Goal: Information Seeking & Learning: Learn about a topic

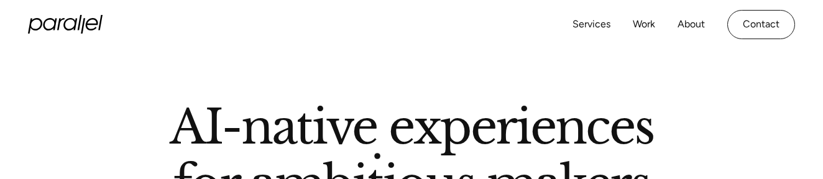
scroll to position [70, 0]
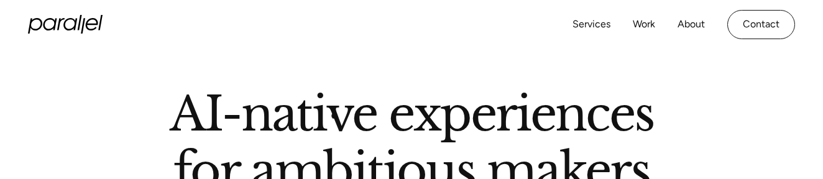
click at [335, 114] on h2 "AI-native experiences for ambitious makers" at bounding box center [411, 145] width 671 height 108
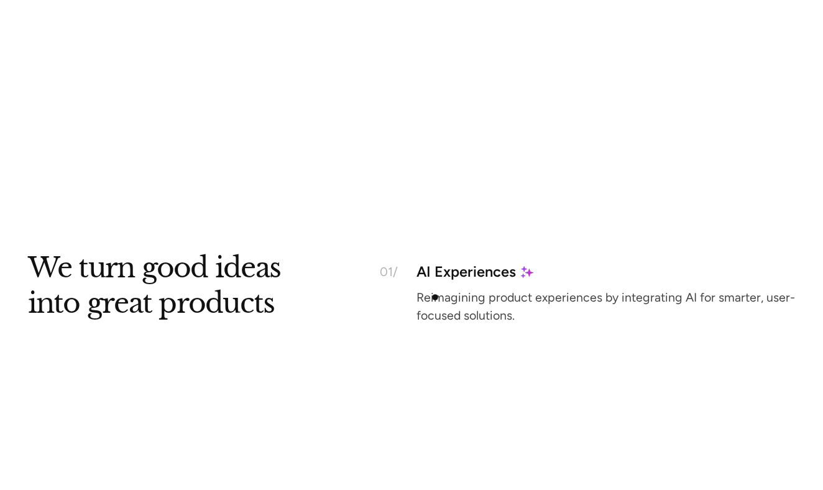
scroll to position [1106, 0]
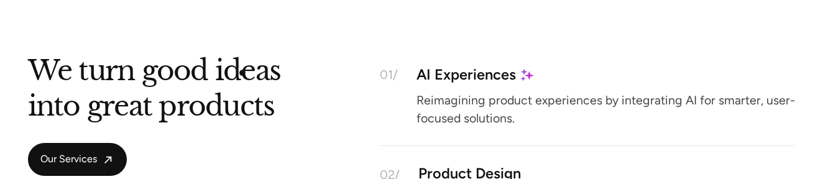
click at [239, 73] on h2 "We turn good ideas into great products" at bounding box center [154, 92] width 252 height 63
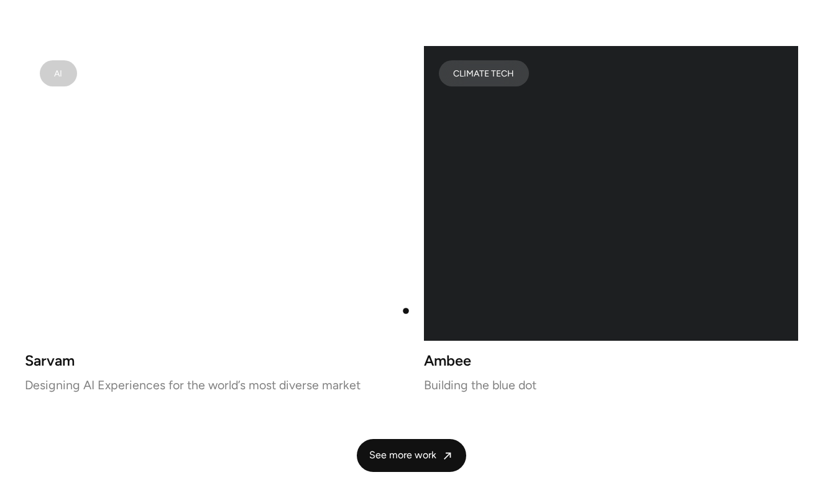
scroll to position [2438, 0]
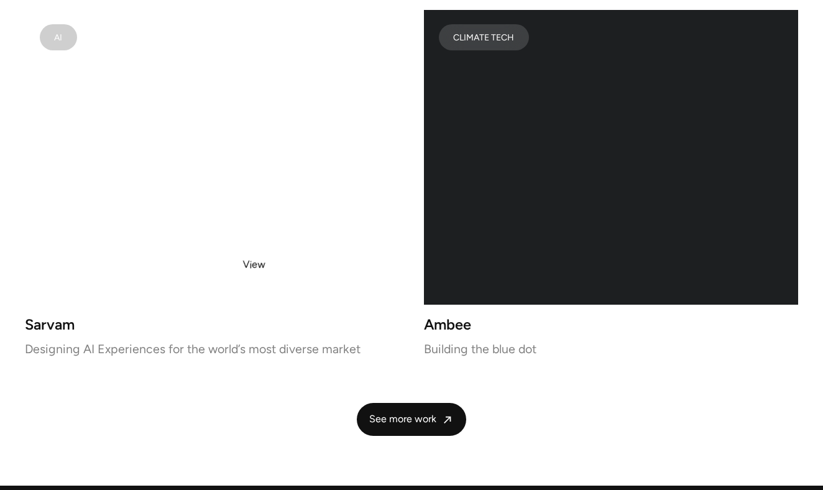
click at [257, 258] on video at bounding box center [212, 157] width 374 height 295
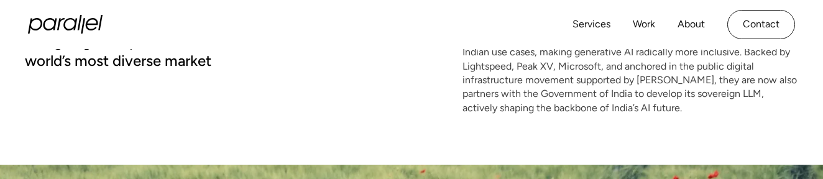
scroll to position [213, 0]
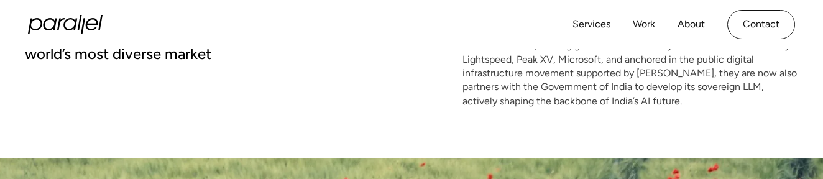
click at [523, 78] on p "Sarvam is building foundational models trained in Indian languages, for Indian …" at bounding box center [630, 66] width 336 height 83
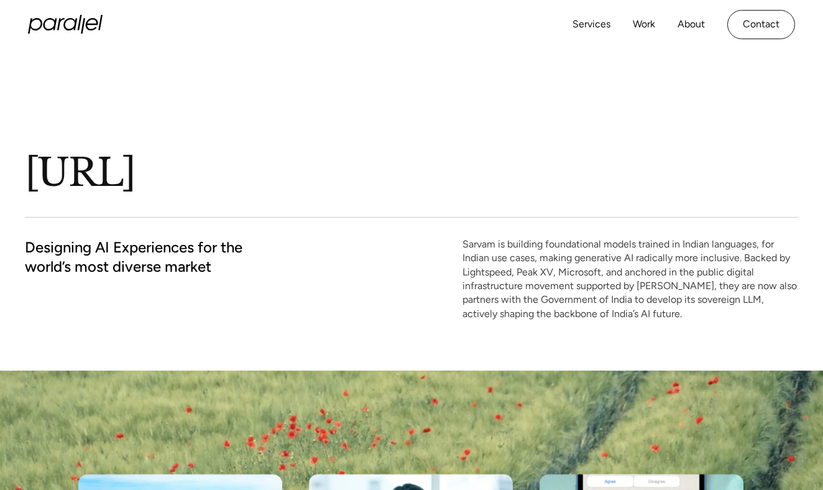
scroll to position [0, 0]
click at [82, 29] on icon "home" at bounding box center [83, 23] width 4 height 16
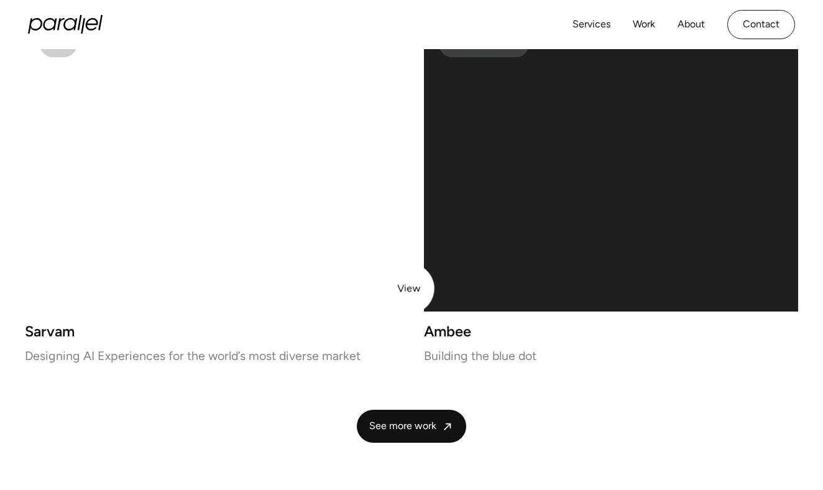
scroll to position [2425, 0]
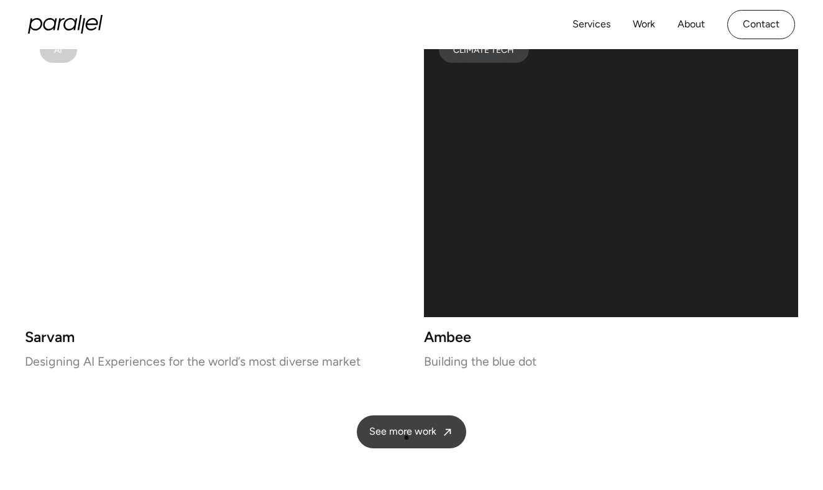
click at [410, 431] on span "See more work" at bounding box center [402, 431] width 67 height 13
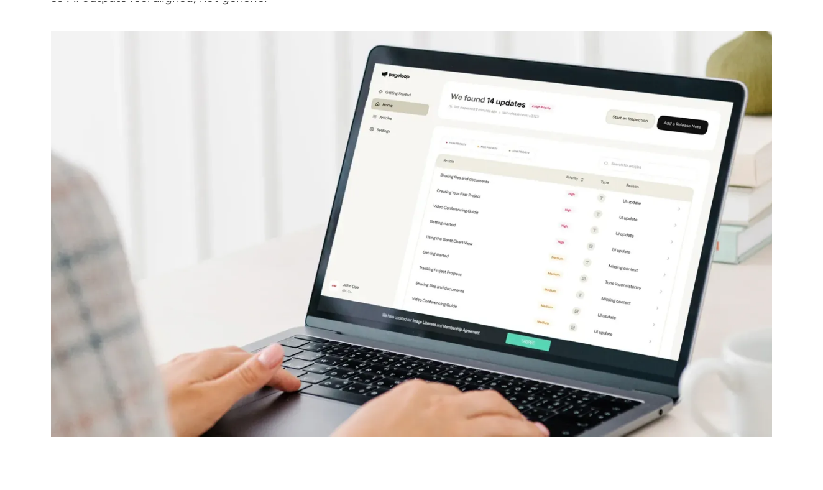
scroll to position [2995, 0]
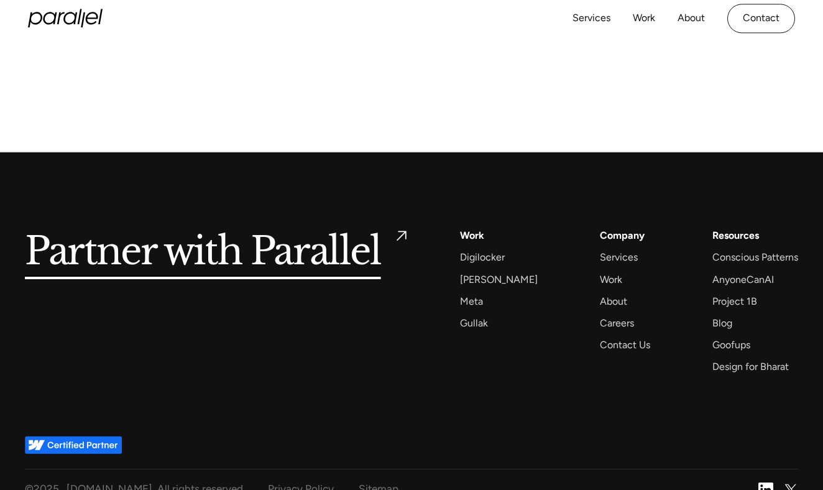
scroll to position [5923, 0]
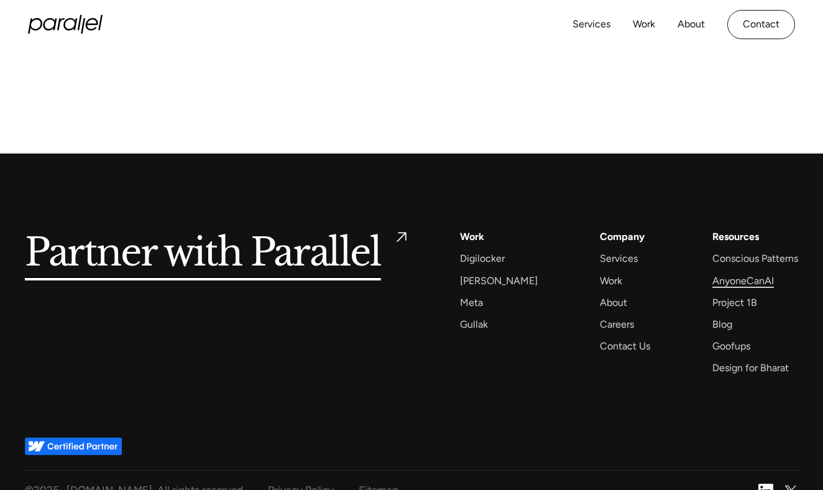
click at [745, 272] on div "AnyoneCanAI" at bounding box center [743, 280] width 62 height 17
